Goal: Browse casually: Explore the website without a specific task or goal

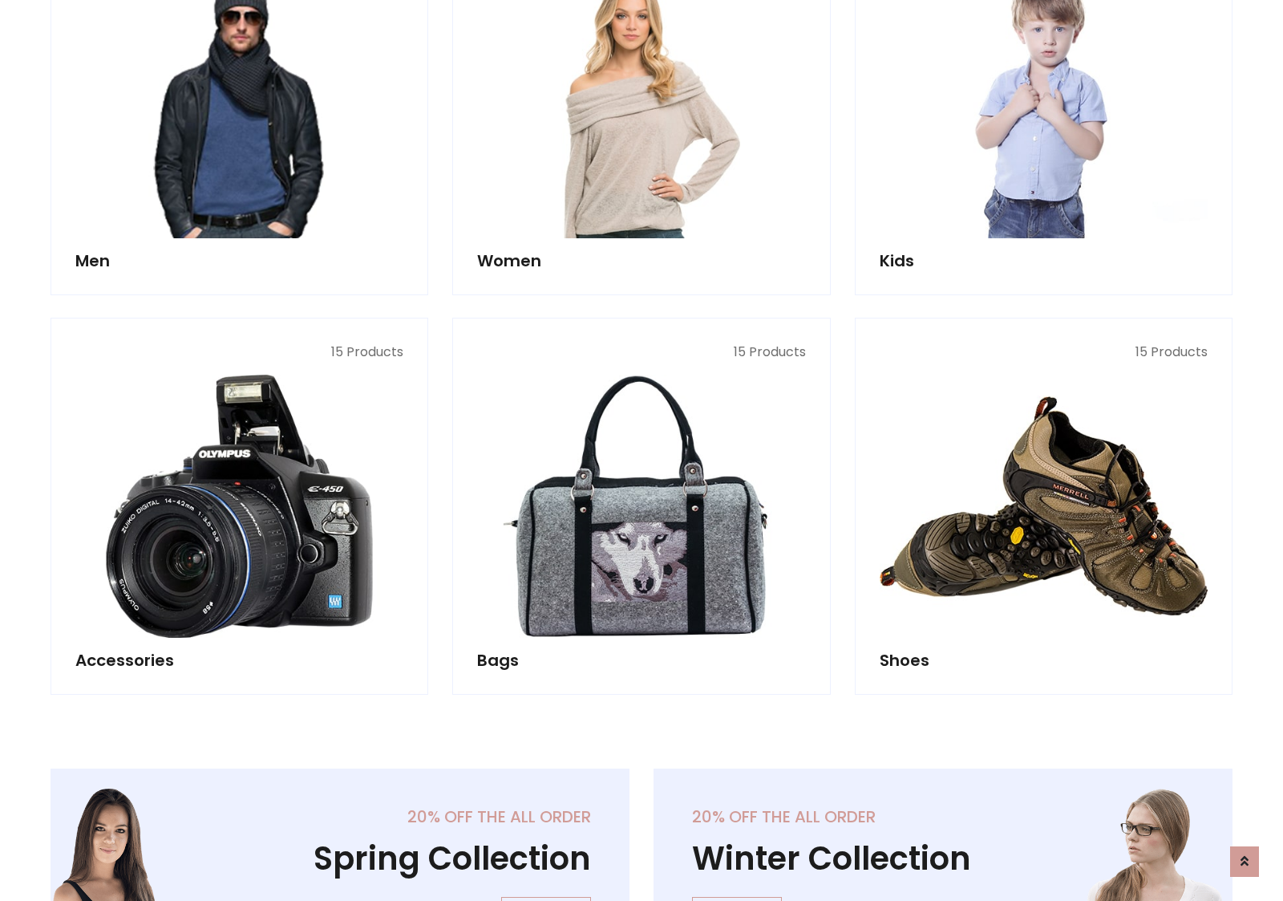
scroll to position [537, 0]
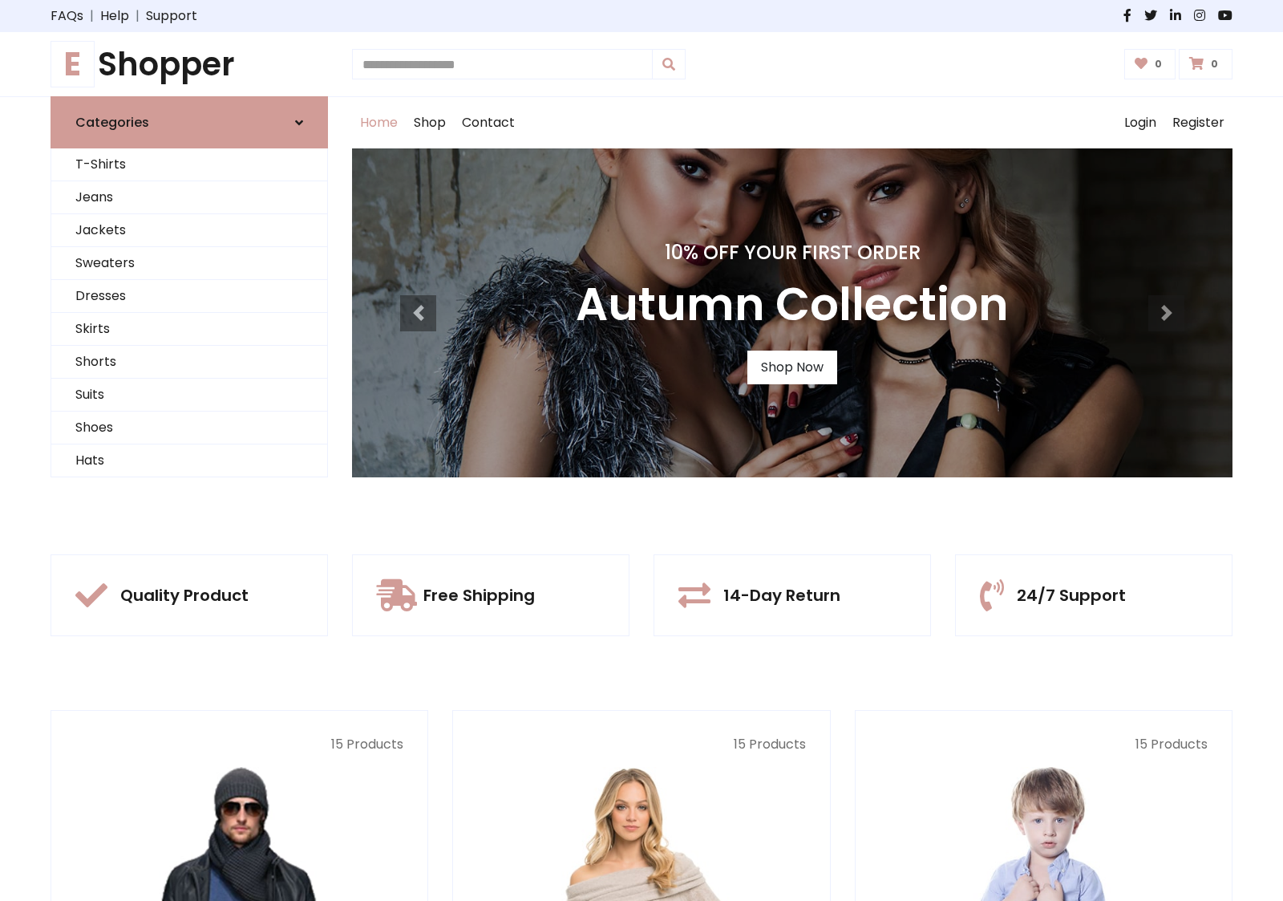
click at [189, 64] on h1 "E Shopper" at bounding box center [189, 64] width 277 height 38
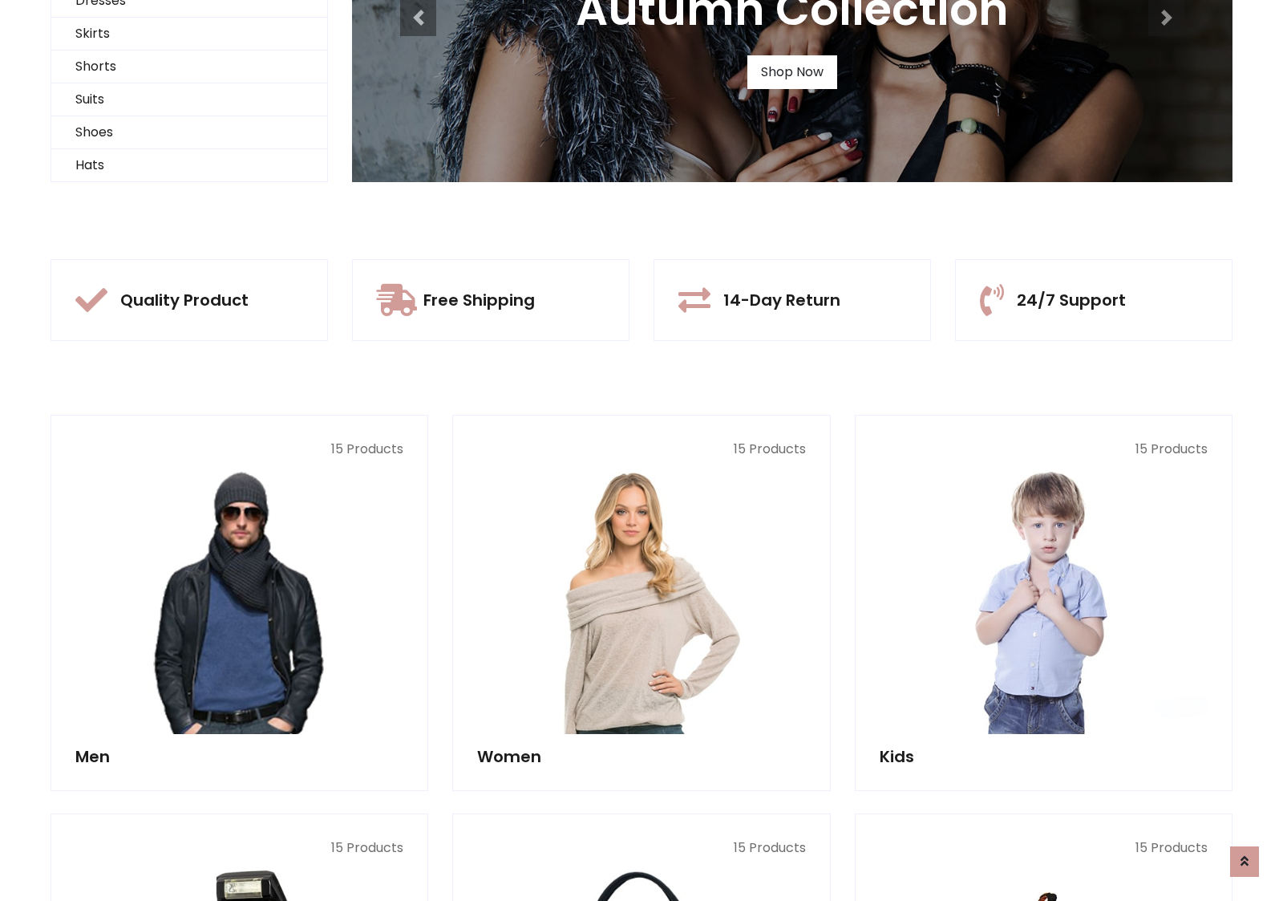
scroll to position [155, 0]
